Goal: Information Seeking & Learning: Learn about a topic

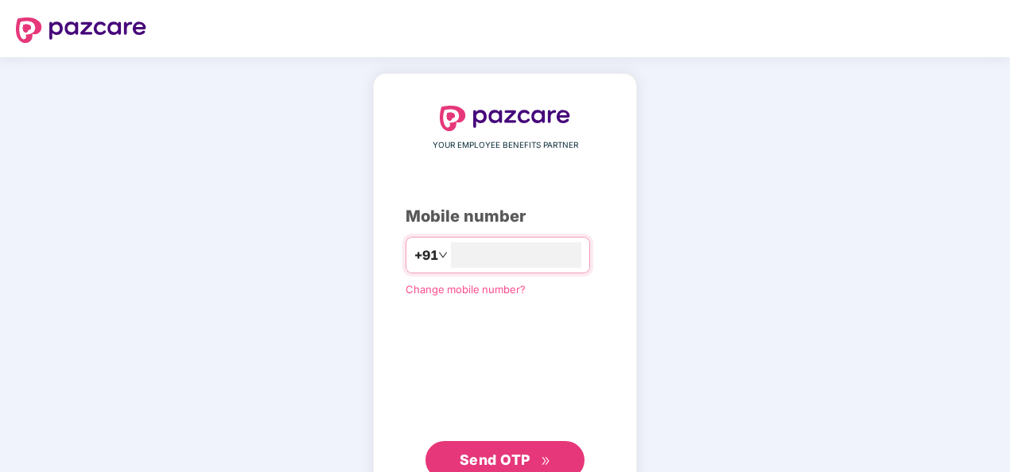
type input "**********"
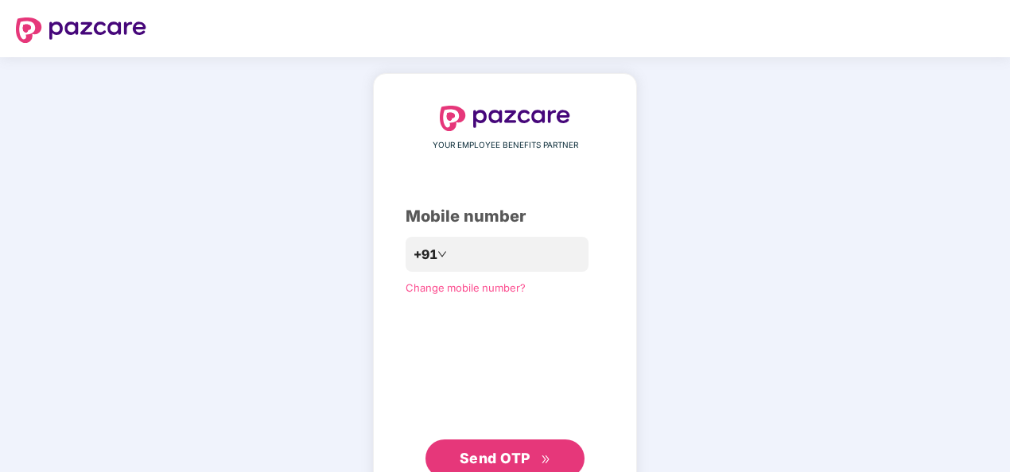
click at [487, 461] on span "Send OTP" at bounding box center [494, 458] width 71 height 17
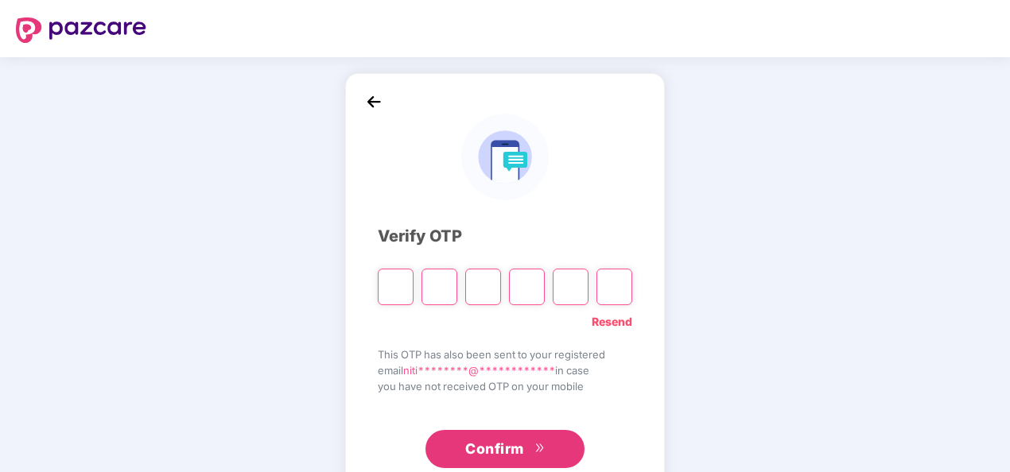
type input "*"
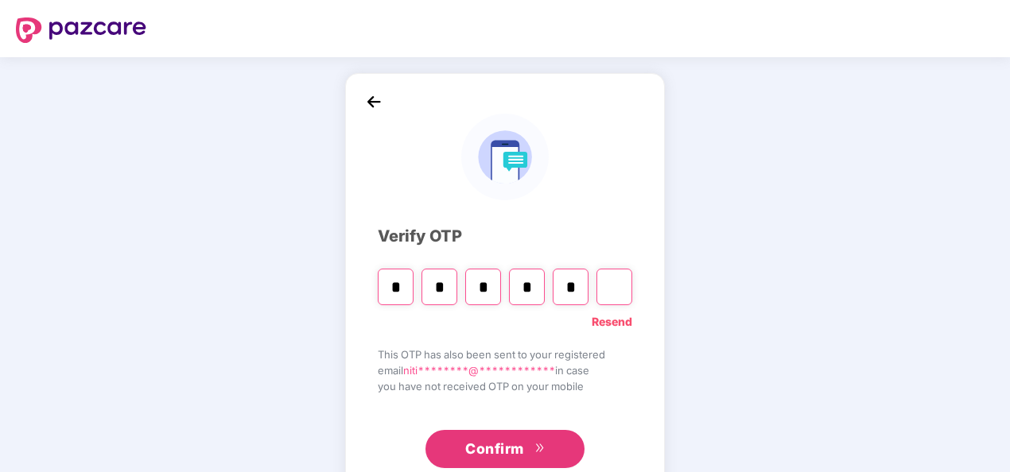
type input "*"
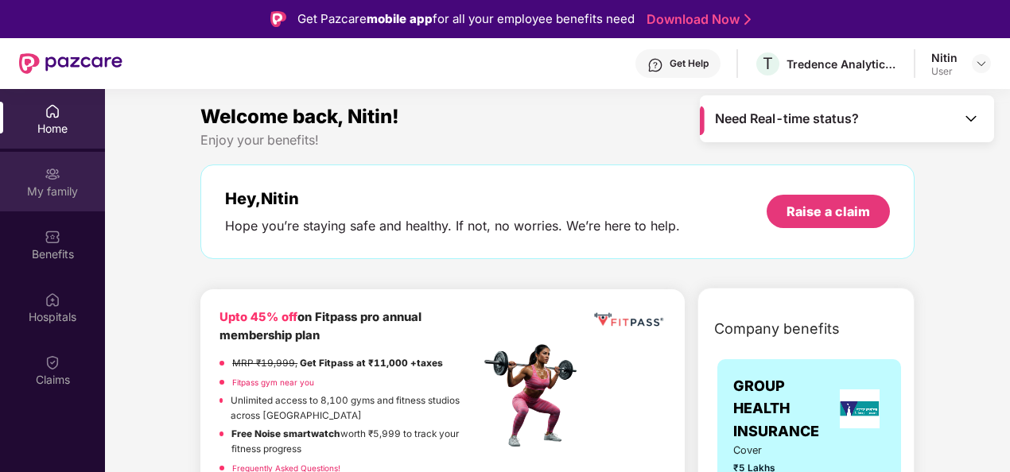
click at [46, 191] on div "My family" at bounding box center [52, 192] width 105 height 16
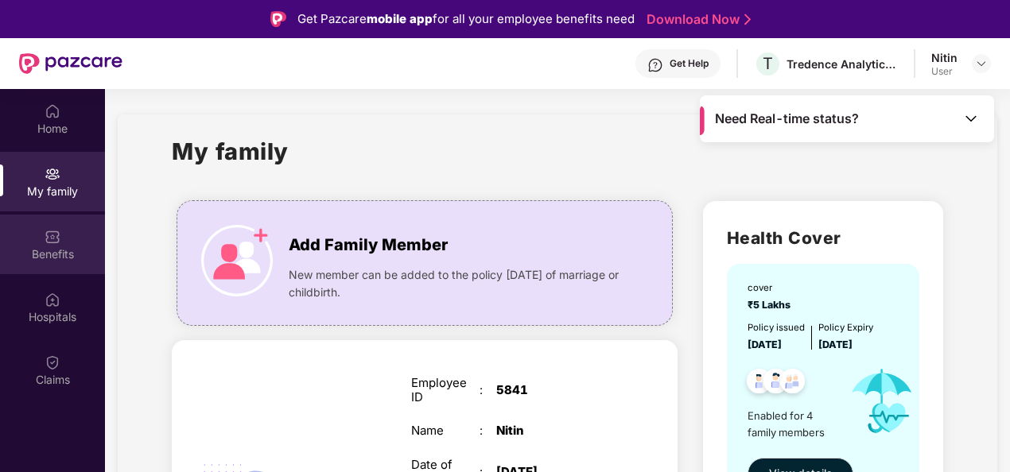
click at [47, 251] on div "Benefits" at bounding box center [52, 254] width 105 height 16
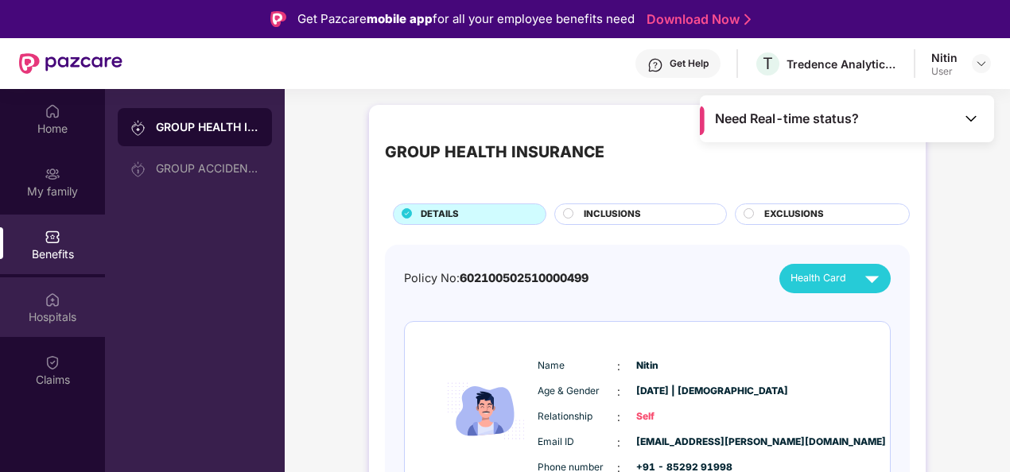
click at [40, 329] on div "Hospitals" at bounding box center [52, 307] width 105 height 60
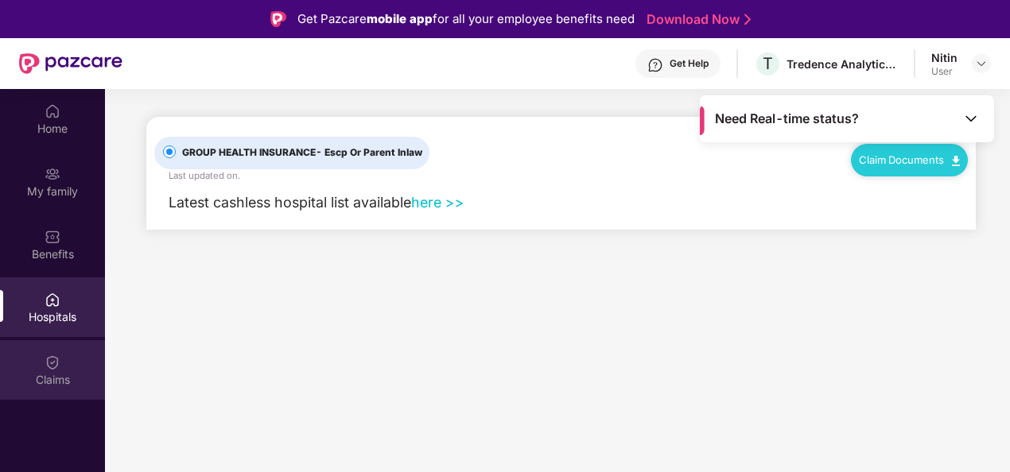
click at [45, 374] on div "Claims" at bounding box center [52, 380] width 105 height 16
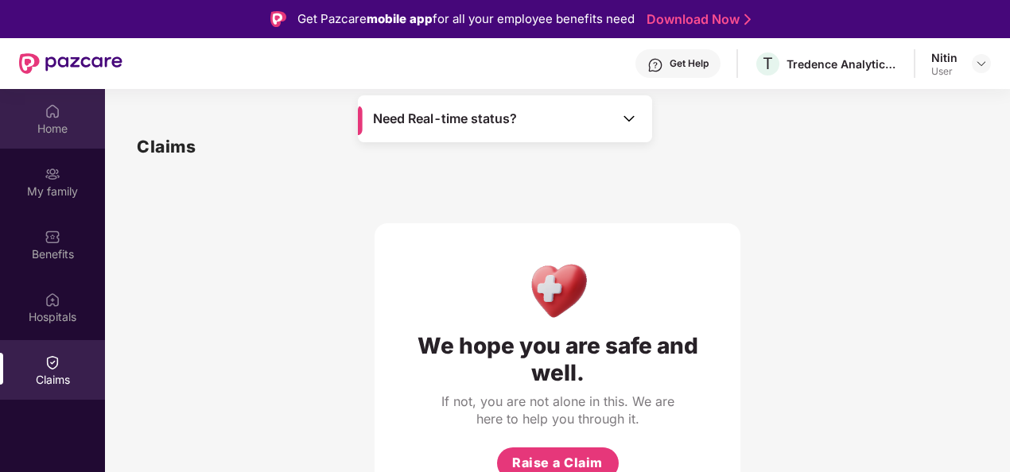
click at [48, 132] on div "Home" at bounding box center [52, 129] width 105 height 16
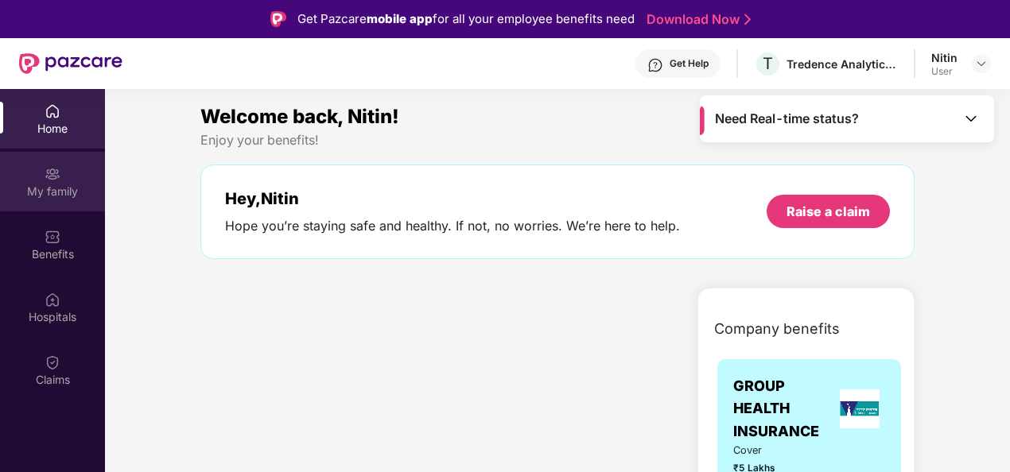
click at [49, 173] on img at bounding box center [53, 174] width 16 height 16
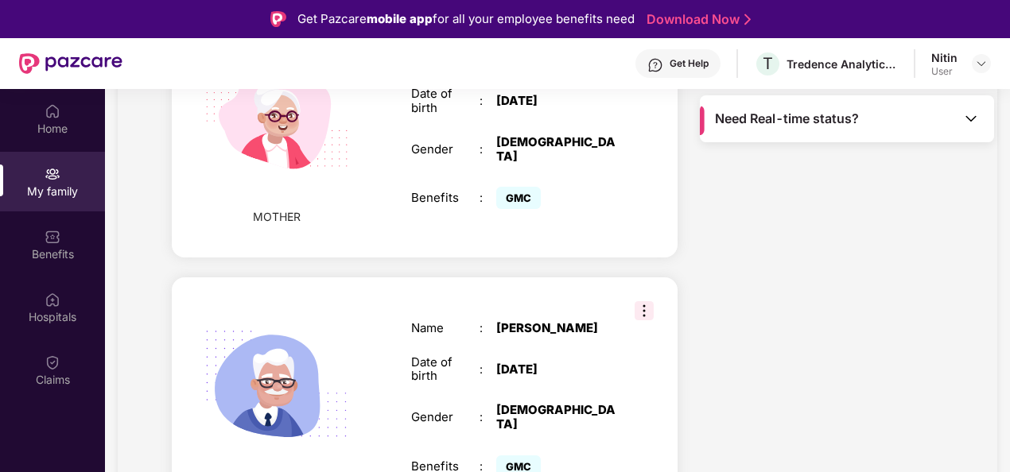
scroll to position [89, 0]
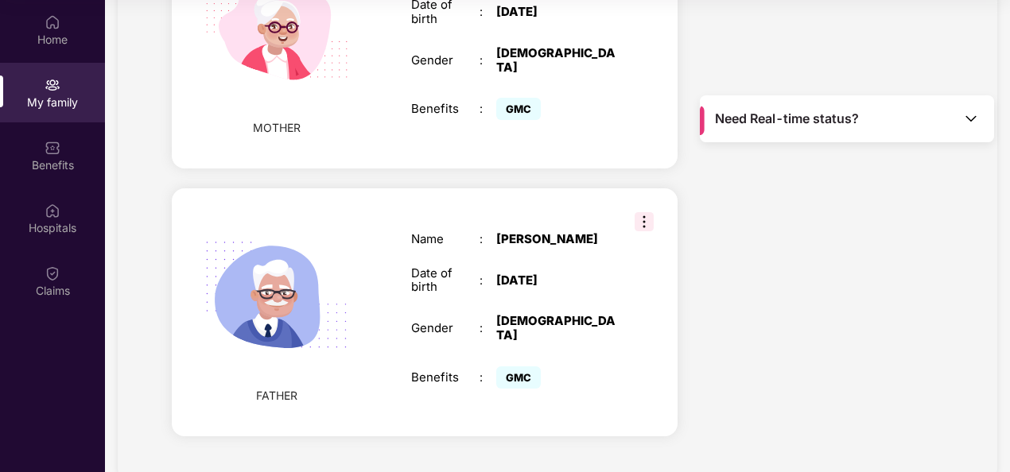
click at [638, 212] on img at bounding box center [643, 221] width 19 height 19
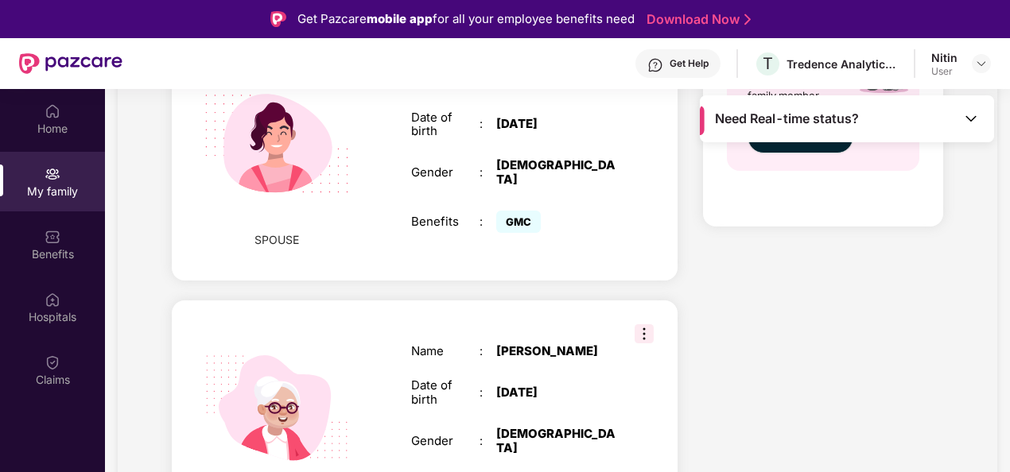
scroll to position [719, 0]
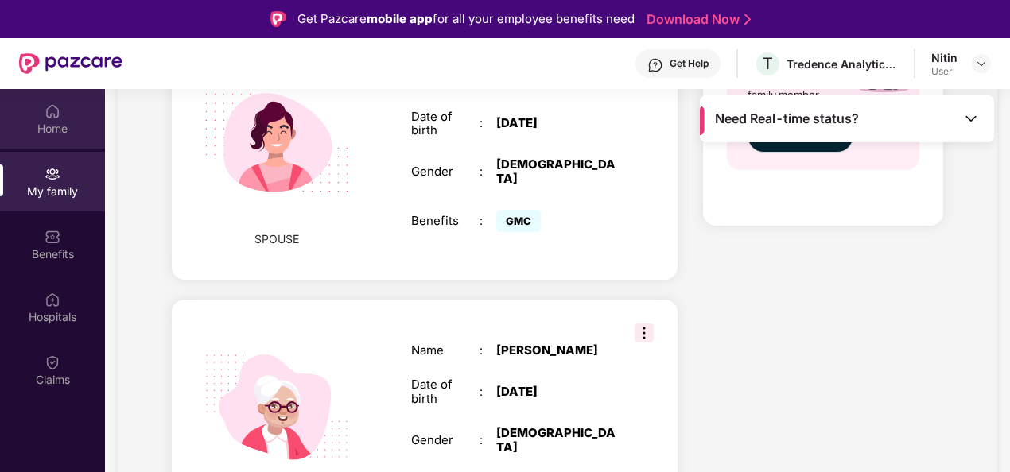
click at [40, 124] on div "Home" at bounding box center [52, 129] width 105 height 16
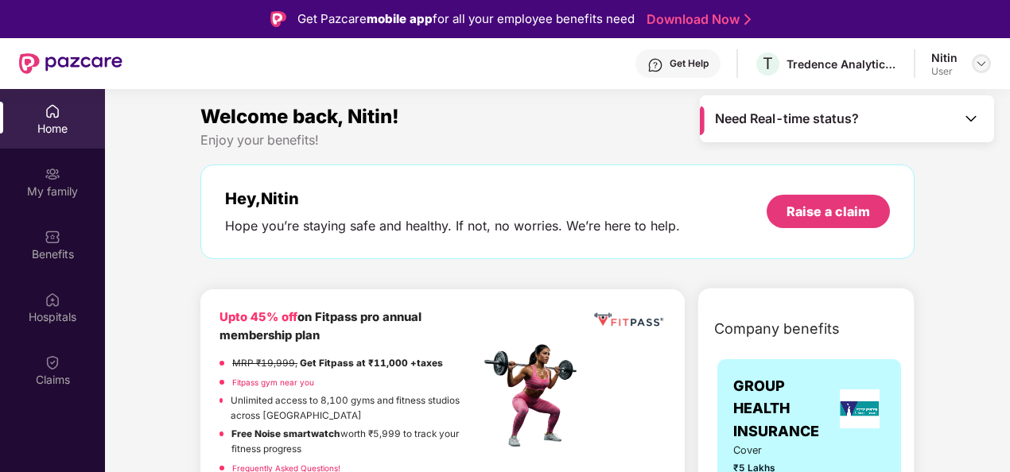
click at [977, 59] on img at bounding box center [981, 63] width 13 height 13
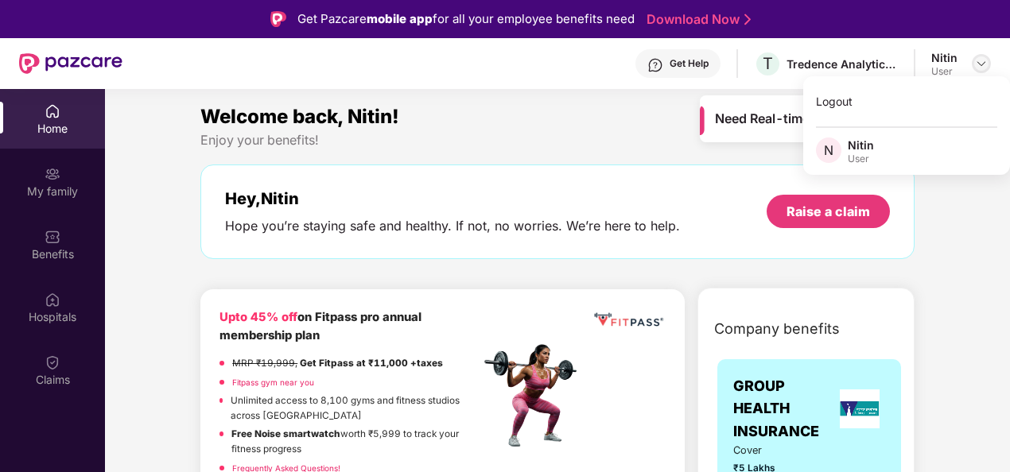
click at [977, 59] on img at bounding box center [981, 63] width 13 height 13
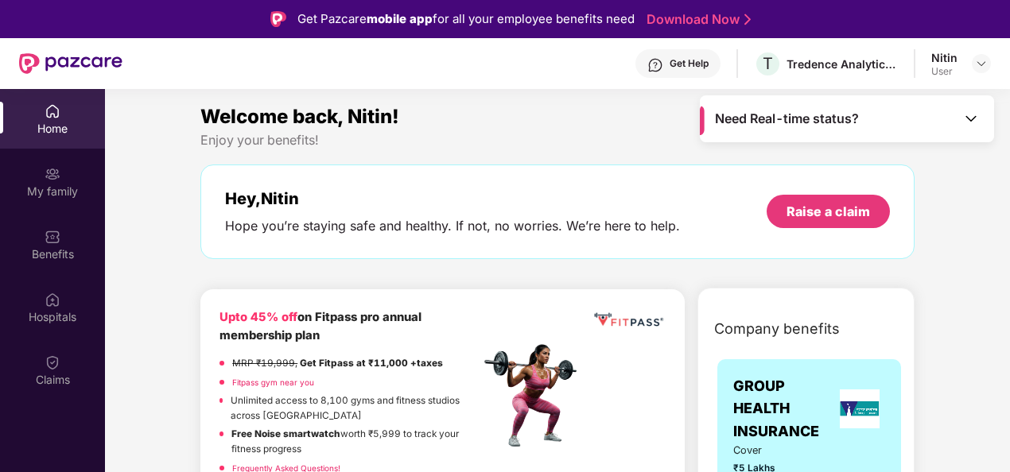
click at [969, 113] on img at bounding box center [971, 118] width 16 height 16
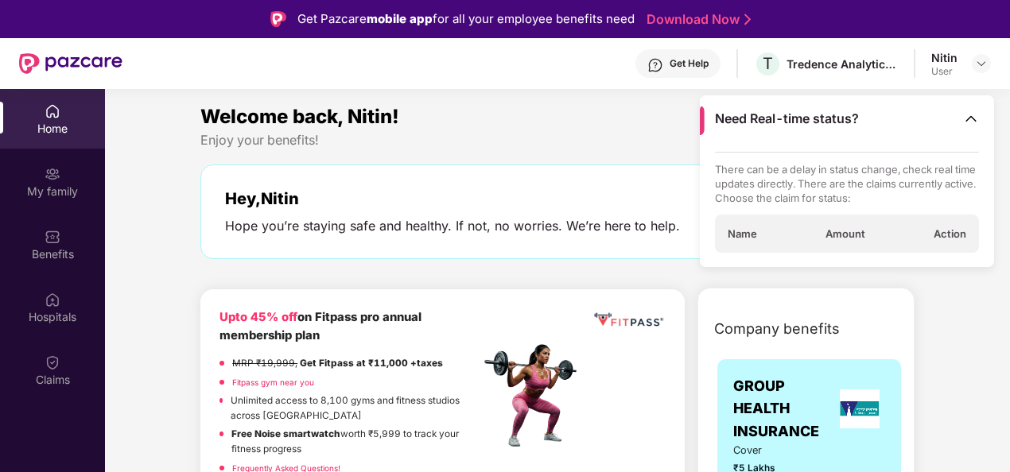
click at [969, 113] on img at bounding box center [971, 118] width 16 height 16
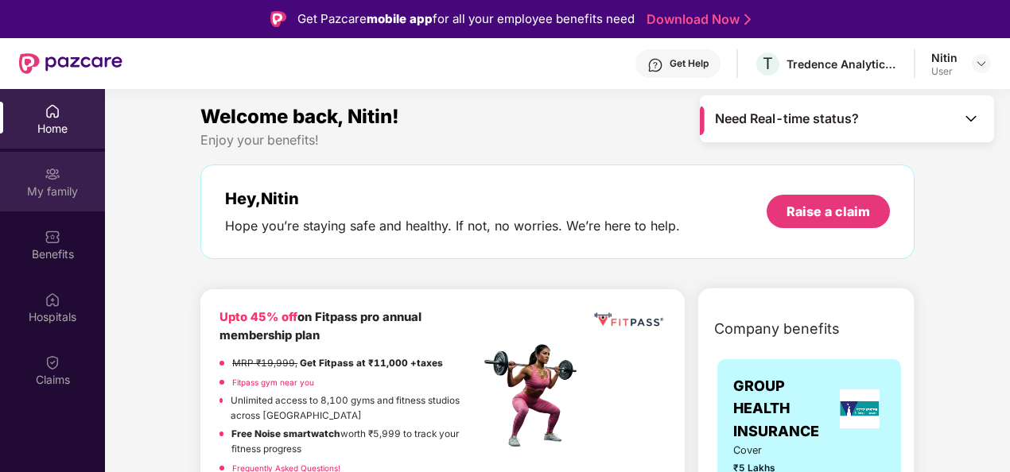
click at [33, 202] on div "My family" at bounding box center [52, 182] width 105 height 60
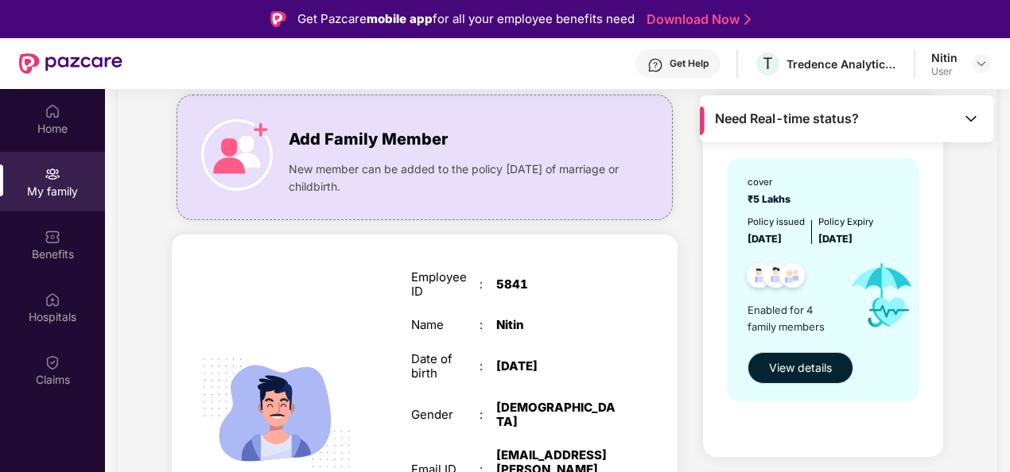
scroll to position [101, 0]
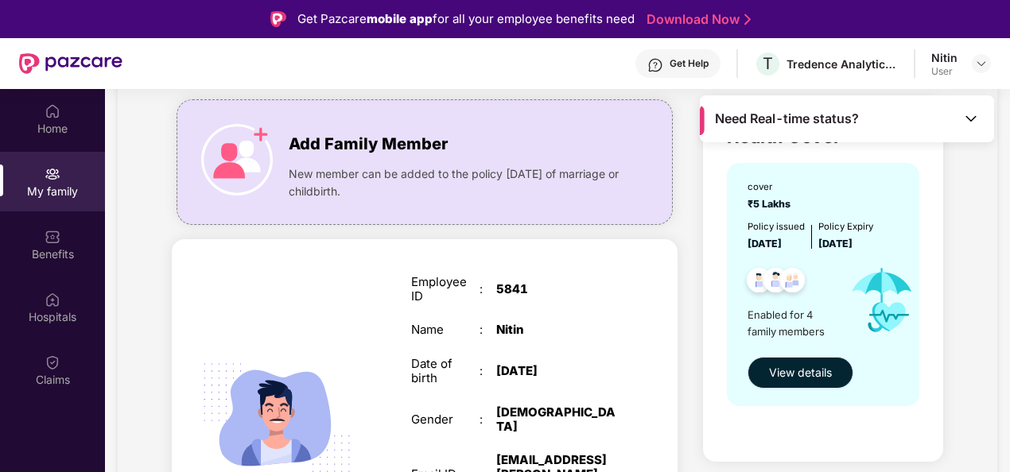
click at [795, 364] on span "View details" at bounding box center [800, 372] width 63 height 17
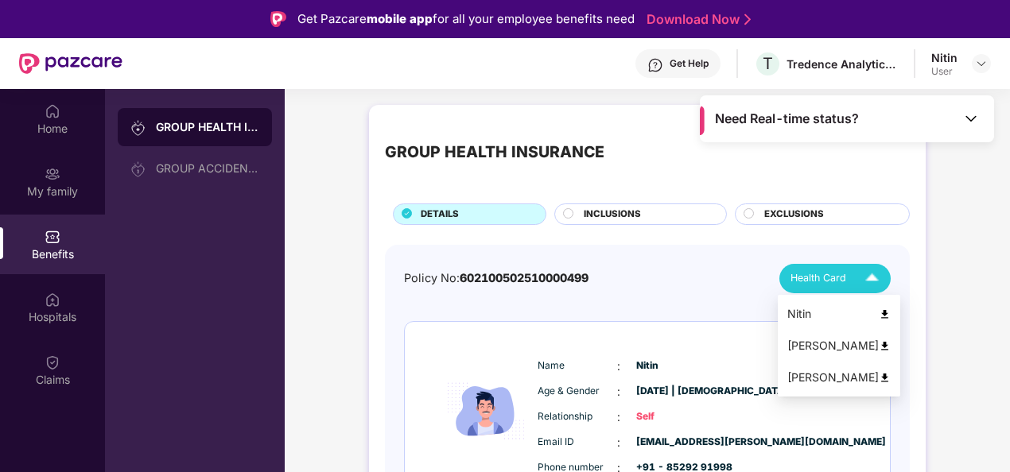
click at [843, 277] on span "Health Card" at bounding box center [818, 278] width 56 height 16
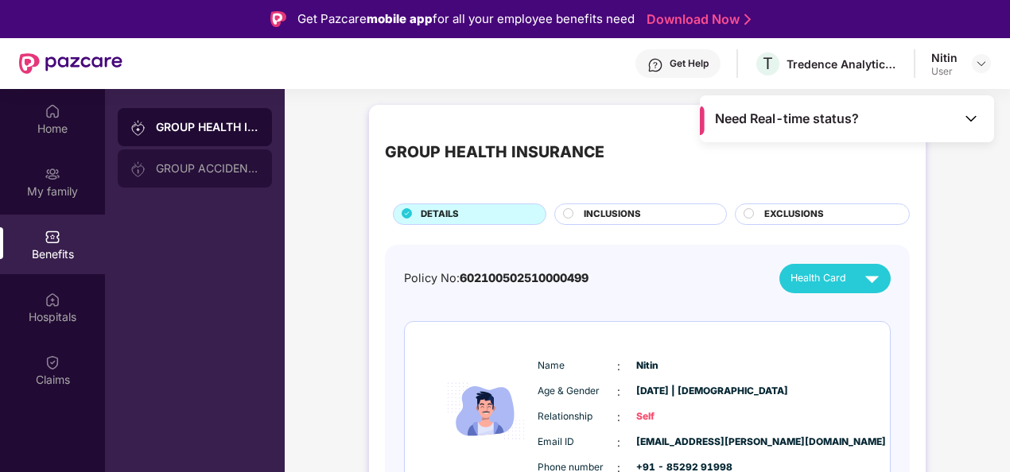
click at [200, 180] on div "GROUP ACCIDENTAL INSURANCE" at bounding box center [195, 168] width 154 height 38
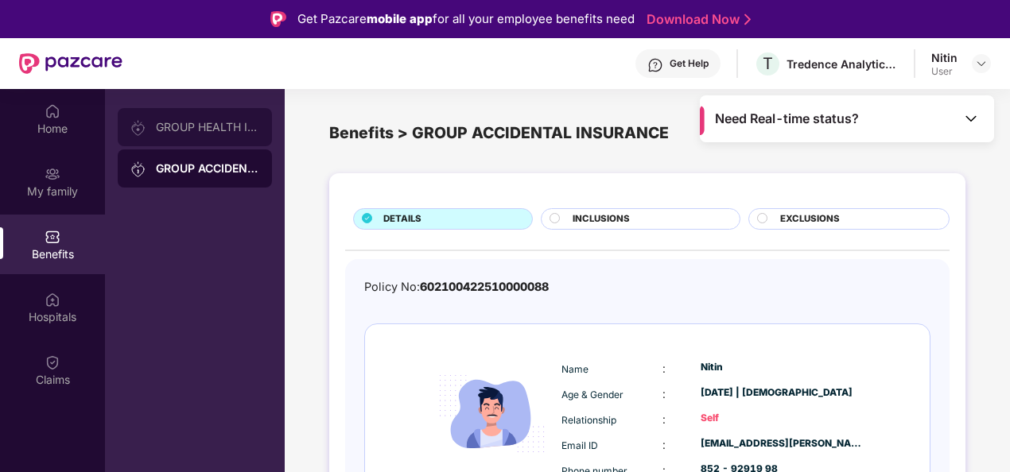
click at [187, 132] on div "GROUP HEALTH INSURANCE" at bounding box center [207, 127] width 103 height 13
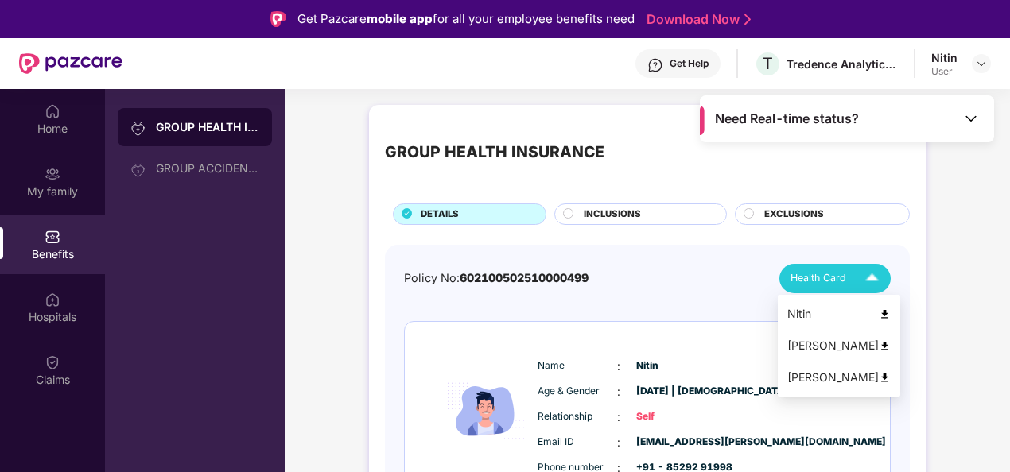
click at [843, 281] on span "Health Card" at bounding box center [818, 278] width 56 height 16
click at [878, 320] on img at bounding box center [884, 314] width 12 height 12
click at [820, 275] on span "Health Card" at bounding box center [818, 278] width 56 height 16
click at [878, 342] on img at bounding box center [884, 346] width 12 height 12
click at [856, 285] on div "Health Card" at bounding box center [837, 279] width 95 height 28
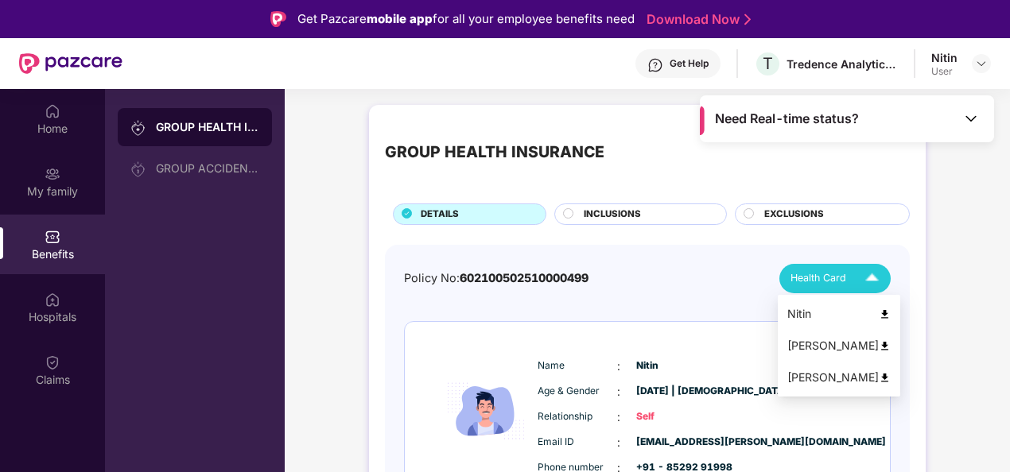
click at [832, 377] on div "Usha Kapoor" at bounding box center [838, 377] width 103 height 17
click at [569, 211] on circle at bounding box center [569, 213] width 10 height 10
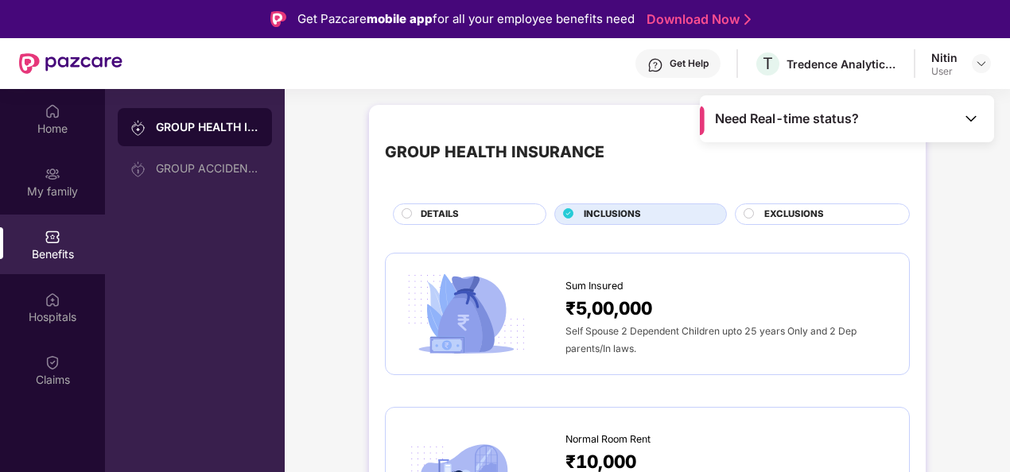
click at [758, 215] on div "EXCLUSIONS" at bounding box center [828, 215] width 145 height 17
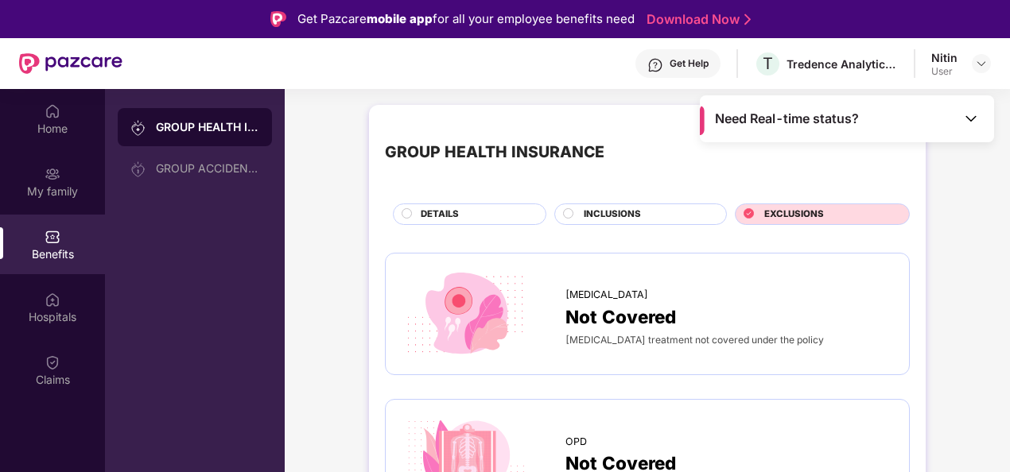
click at [626, 211] on span "INCLUSIONS" at bounding box center [611, 214] width 57 height 14
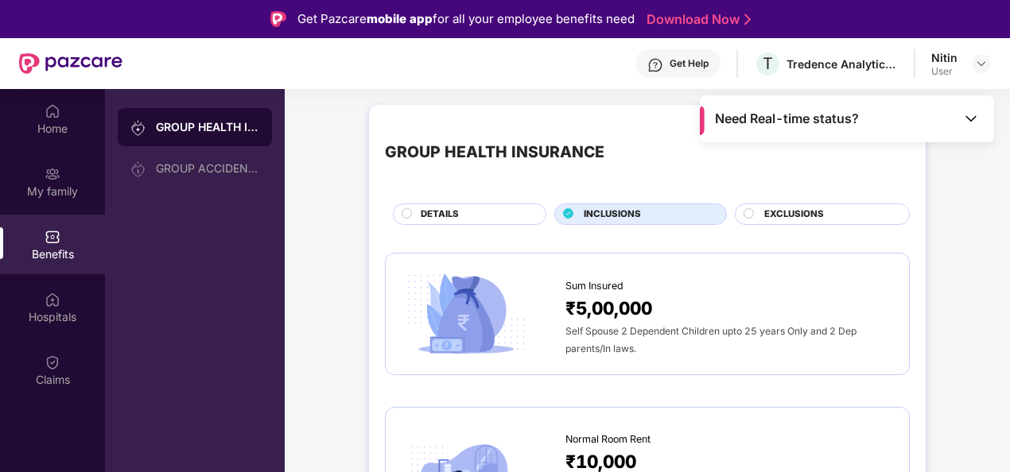
click at [440, 204] on div "DETAILS" at bounding box center [469, 214] width 153 height 21
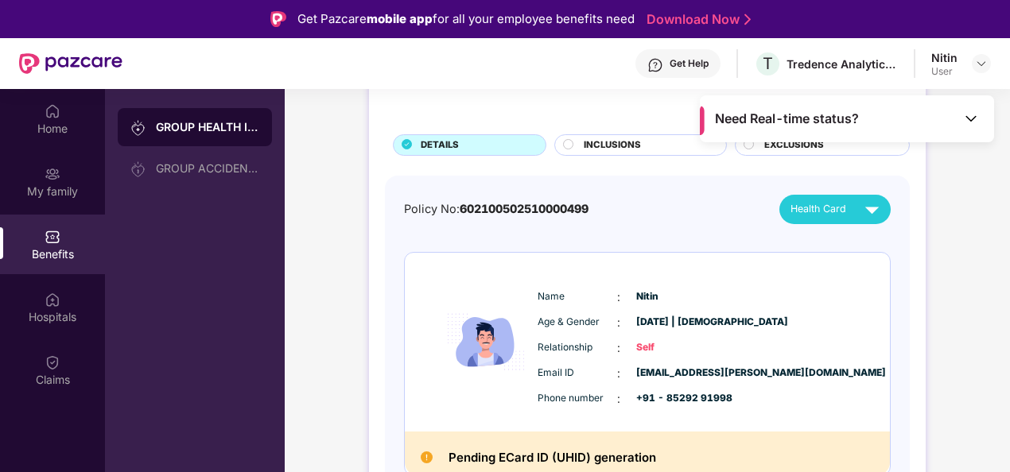
scroll to position [86, 0]
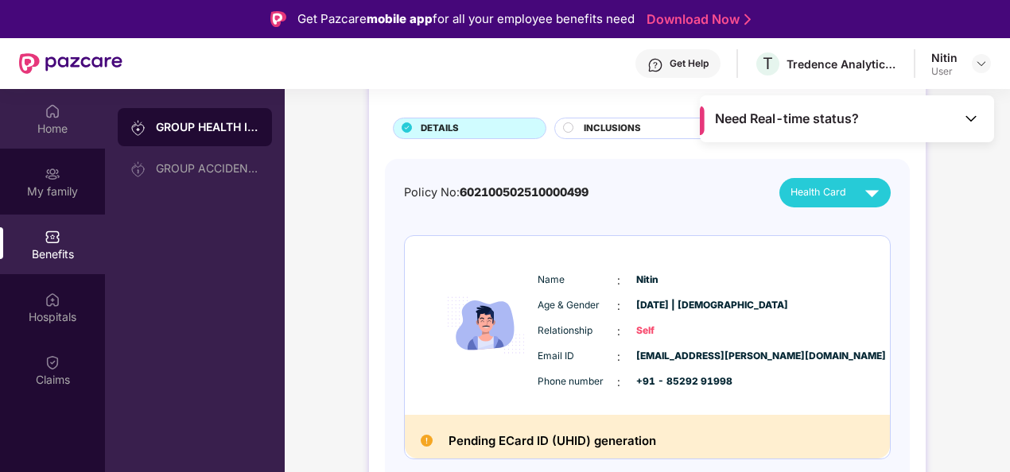
click at [47, 121] on div "Home" at bounding box center [52, 129] width 105 height 16
